Goal: Task Accomplishment & Management: Use online tool/utility

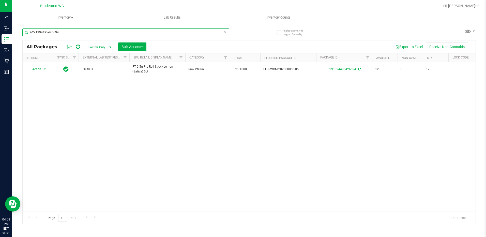
drag, startPoint x: 73, startPoint y: 32, endPoint x: -1, endPoint y: 13, distance: 76.9
click at [0, 13] on html "Analytics Inbound Inventory Outbound Retail Reports 04:08 PM EDT [DATE] 09/21 B…" at bounding box center [243, 118] width 486 height 237
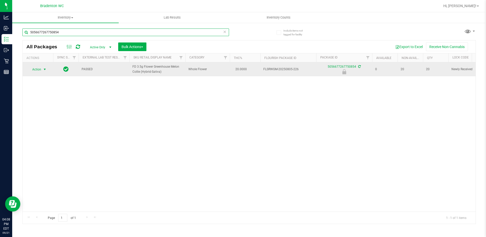
type input "5056677267750854"
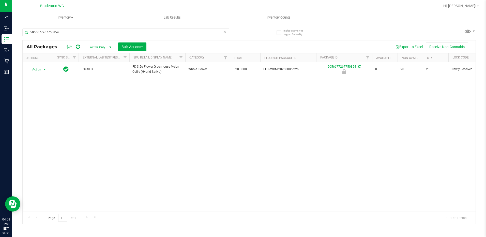
drag, startPoint x: 40, startPoint y: 69, endPoint x: 37, endPoint y: 88, distance: 19.2
click at [40, 69] on span "Action" at bounding box center [35, 69] width 14 height 7
click at [36, 126] on li "Unlock package" at bounding box center [44, 130] width 33 height 8
